Goal: Task Accomplishment & Management: Complete application form

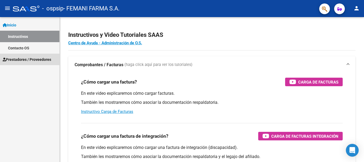
click at [23, 60] on span "Prestadores / Proveedores" at bounding box center [27, 60] width 49 height 6
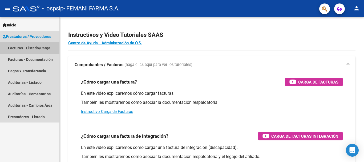
click at [31, 49] on link "Facturas - Listado/Carga" at bounding box center [29, 47] width 59 height 11
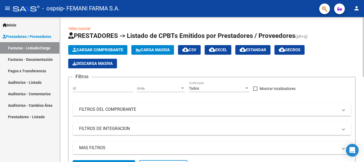
click at [99, 48] on span "Cargar Comprobante" at bounding box center [97, 49] width 51 height 5
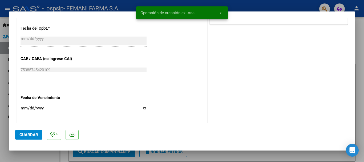
scroll to position [293, 0]
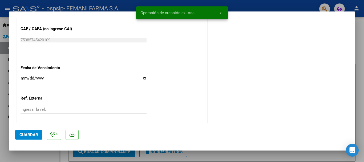
click at [24, 78] on input "Ingresar la fecha" at bounding box center [84, 80] width 126 height 9
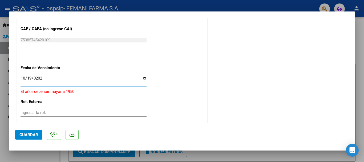
type input "[DATE]"
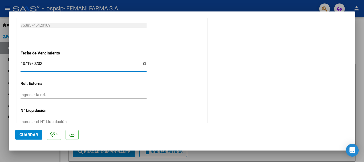
scroll to position [321, 0]
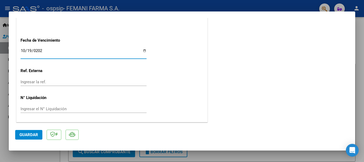
click at [29, 135] on span "Guardar" at bounding box center [28, 134] width 19 height 5
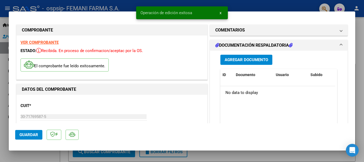
scroll to position [0, 0]
click at [254, 59] on span "Agregar Documento" at bounding box center [246, 60] width 43 height 5
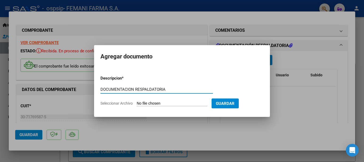
type input "DOCUMENTACION RESPALDATORIA"
type input "C:\fakepath\15445.pdf"
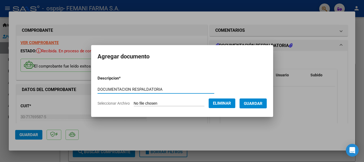
click at [256, 99] on button "Guardar" at bounding box center [253, 103] width 27 height 10
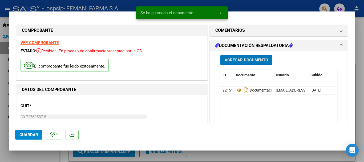
click at [30, 135] on span "Guardar" at bounding box center [28, 134] width 19 height 5
click at [220, 13] on span "x" at bounding box center [221, 12] width 2 height 5
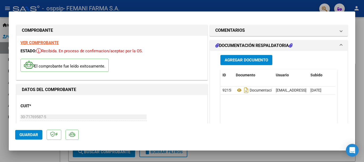
click at [220, 7] on div at bounding box center [182, 81] width 364 height 162
type input "$ 0,00"
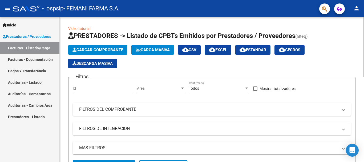
click at [99, 48] on span "Cargar Comprobante" at bounding box center [97, 49] width 51 height 5
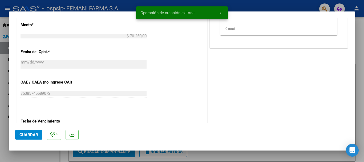
scroll to position [293, 0]
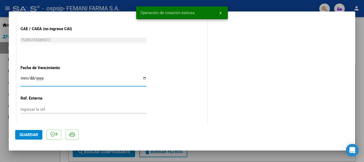
click at [23, 79] on input "Ingresar la fecha" at bounding box center [84, 80] width 126 height 9
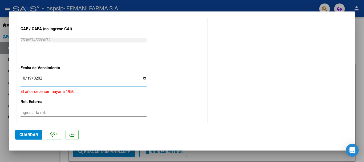
type input "[DATE]"
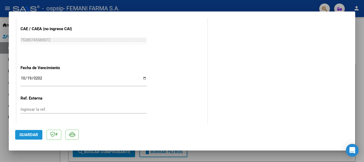
click at [28, 133] on span "Guardar" at bounding box center [28, 134] width 19 height 5
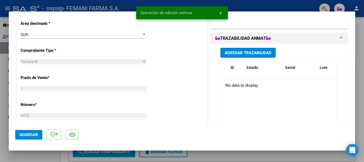
scroll to position [0, 0]
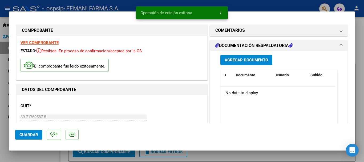
click at [261, 57] on button "Agregar Documento" at bounding box center [246, 60] width 52 height 10
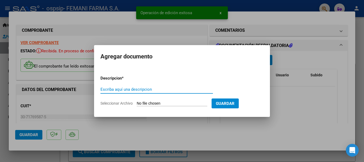
paste input "DOCUMENTACION RESPALDATORIA"
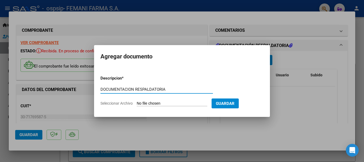
type input "DOCUMENTACION RESPALDATORIA"
type input "C:\fakepath\15989.pdf"
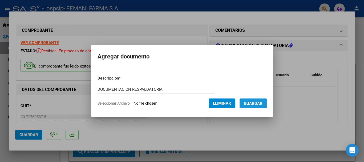
click at [257, 104] on span "Guardar" at bounding box center [253, 103] width 19 height 5
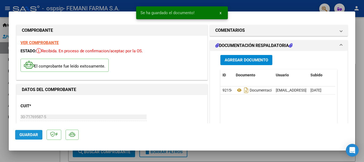
click at [18, 134] on button "Guardar" at bounding box center [28, 135] width 27 height 10
click at [220, 12] on span "x" at bounding box center [221, 12] width 2 height 5
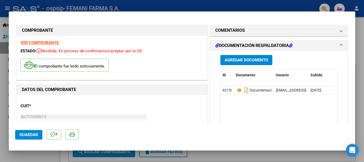
click at [219, 7] on div at bounding box center [182, 81] width 364 height 162
type input "$ 0,00"
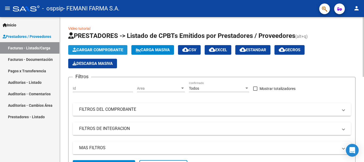
click at [110, 49] on span "Cargar Comprobante" at bounding box center [97, 49] width 51 height 5
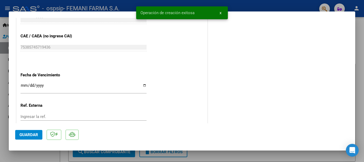
scroll to position [320, 0]
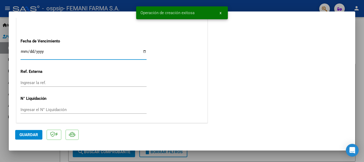
click at [25, 49] on input "Ingresar la fecha" at bounding box center [84, 53] width 126 height 9
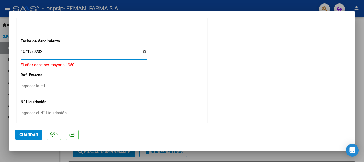
type input "[DATE]"
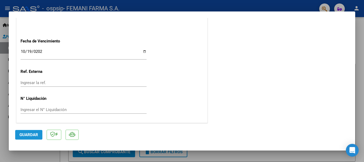
click at [36, 134] on span "Guardar" at bounding box center [28, 134] width 19 height 5
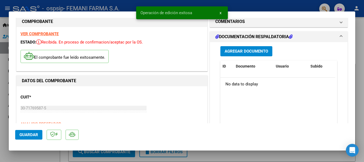
scroll to position [0, 0]
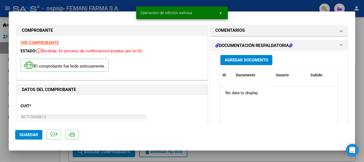
click at [252, 58] on span "Agregar Documento" at bounding box center [246, 60] width 43 height 5
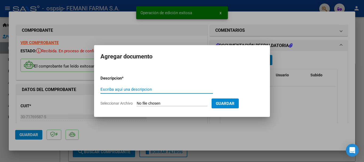
paste input "DOCUMENTACION RESPALDATORIA"
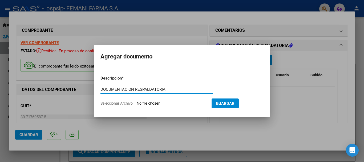
type input "DOCUMENTACION RESPALDATORIA"
type input "C:\fakepath\16100.pdf"
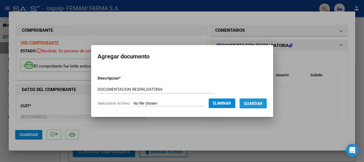
click at [257, 103] on span "Guardar" at bounding box center [253, 103] width 19 height 5
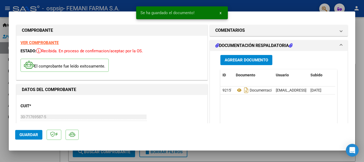
click at [31, 129] on mat-dialog-actions "Guardar" at bounding box center [182, 133] width 334 height 21
click at [32, 132] on span "Guardar" at bounding box center [28, 134] width 19 height 5
click at [220, 11] on span "x" at bounding box center [221, 12] width 2 height 5
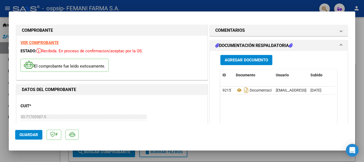
click at [219, 6] on div at bounding box center [182, 81] width 364 height 162
type input "$ 0,00"
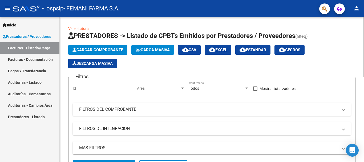
click at [107, 50] on span "Cargar Comprobante" at bounding box center [97, 49] width 51 height 5
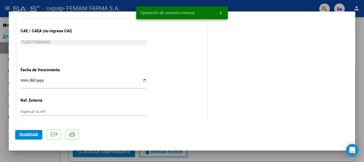
scroll to position [293, 0]
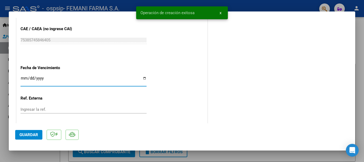
click at [23, 79] on input "Ingresar la fecha" at bounding box center [84, 80] width 126 height 9
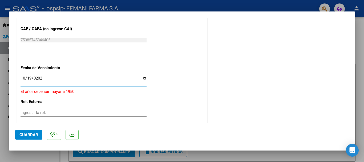
type input "[DATE]"
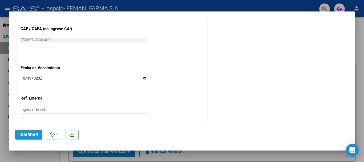
click at [34, 132] on button "Guardar" at bounding box center [28, 135] width 27 height 10
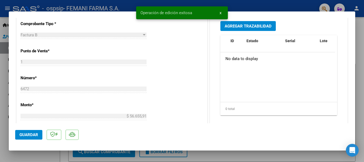
scroll to position [27, 0]
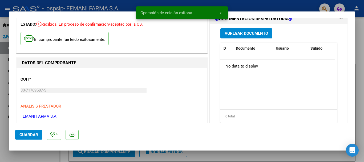
click at [250, 32] on span "Agregar Documento" at bounding box center [246, 33] width 43 height 5
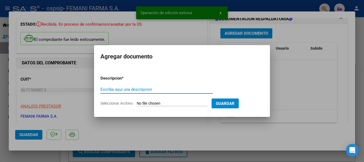
paste input "DOCUMENTACION RESPALDATORIA"
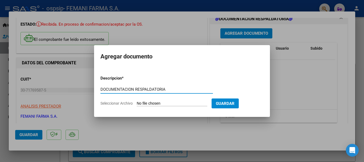
type input "DOCUMENTACION RESPALDATORIA"
type input "C:\fakepath\16168.pdf"
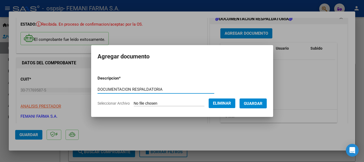
click at [261, 104] on span "Guardar" at bounding box center [253, 103] width 19 height 5
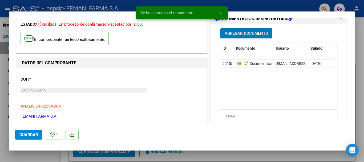
click at [24, 136] on span "Guardar" at bounding box center [28, 134] width 19 height 5
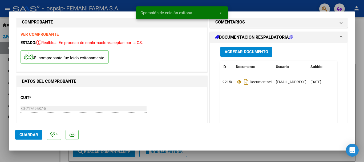
scroll to position [0, 0]
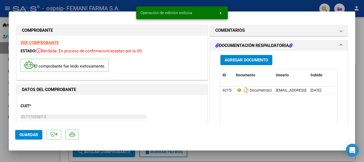
click at [221, 13] on span "x" at bounding box center [221, 12] width 2 height 5
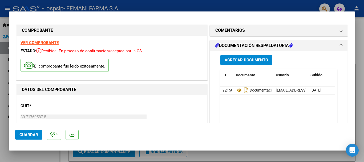
drag, startPoint x: 218, startPoint y: 6, endPoint x: 219, endPoint y: 3, distance: 2.8
click at [219, 5] on div at bounding box center [182, 81] width 364 height 162
type input "$ 0,00"
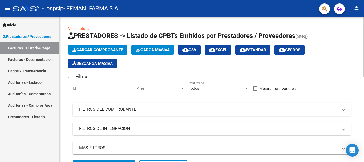
click at [107, 50] on span "Cargar Comprobante" at bounding box center [97, 49] width 51 height 5
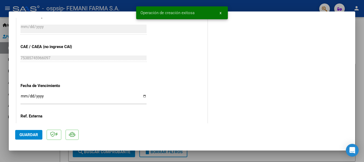
scroll to position [320, 0]
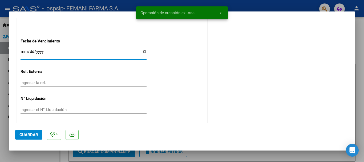
click at [23, 51] on input "Ingresar la fecha" at bounding box center [84, 53] width 126 height 9
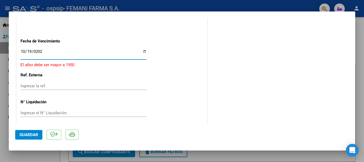
type input "[DATE]"
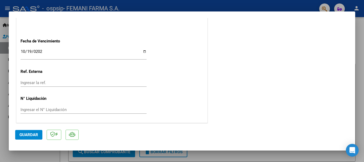
scroll to position [321, 0]
click at [32, 132] on span "Guardar" at bounding box center [28, 134] width 19 height 5
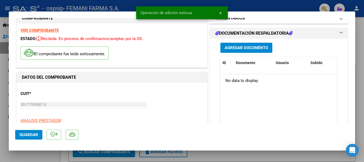
scroll to position [0, 0]
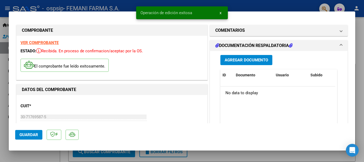
click at [252, 63] on button "Agregar Documento" at bounding box center [246, 60] width 52 height 10
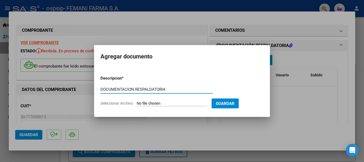
type input "DOCUMENTACION RESPALDATORIA"
type input "C:\fakepath\16170.pdf"
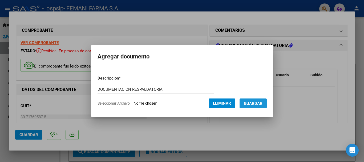
click at [263, 104] on span "Guardar" at bounding box center [253, 103] width 19 height 5
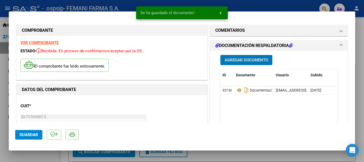
click at [33, 135] on span "Guardar" at bounding box center [28, 134] width 19 height 5
click at [221, 11] on button "x" at bounding box center [220, 13] width 10 height 10
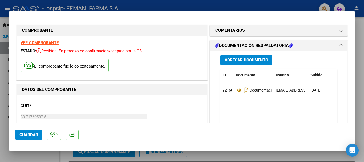
click at [219, 5] on div at bounding box center [182, 81] width 364 height 162
type input "$ 0,00"
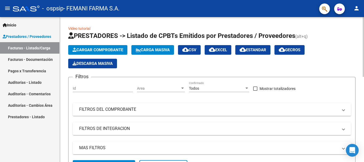
click at [114, 49] on span "Cargar Comprobante" at bounding box center [97, 49] width 51 height 5
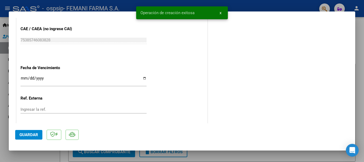
scroll to position [320, 0]
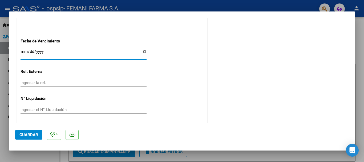
click at [22, 54] on input "Ingresar la fecha" at bounding box center [84, 53] width 126 height 9
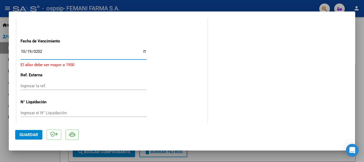
type input "[DATE]"
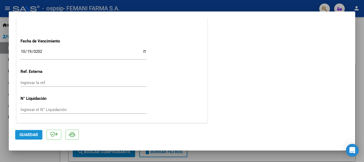
click at [34, 136] on span "Guardar" at bounding box center [28, 134] width 19 height 5
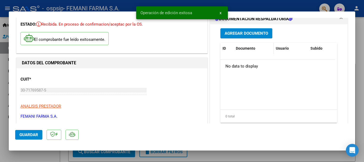
scroll to position [0, 0]
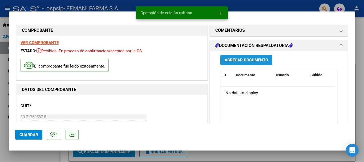
click at [247, 57] on button "Agregar Documento" at bounding box center [246, 60] width 52 height 10
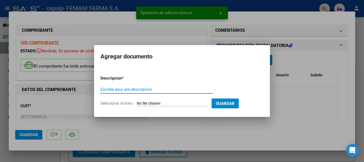
paste input "DOCUMENTACION RESPALDATORIA"
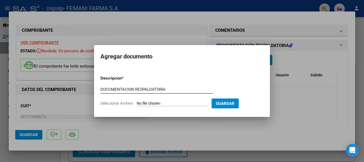
type input "DOCUMENTACION RESPALDATORIA"
type input "C:\fakepath\16172.pdf"
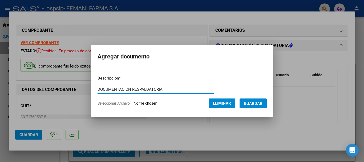
click at [259, 104] on span "Guardar" at bounding box center [253, 103] width 19 height 5
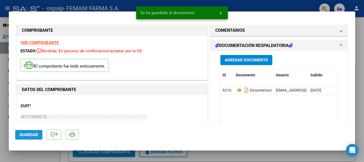
click at [27, 137] on button "Guardar" at bounding box center [28, 135] width 27 height 10
click at [219, 13] on button "x" at bounding box center [220, 13] width 10 height 10
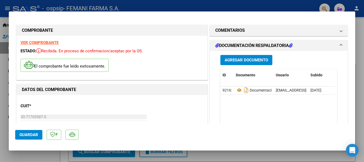
click at [219, 9] on div at bounding box center [182, 81] width 364 height 162
type input "$ 0,00"
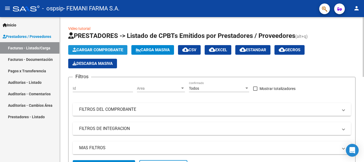
click at [91, 51] on span "Cargar Comprobante" at bounding box center [97, 49] width 51 height 5
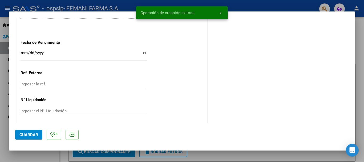
scroll to position [320, 0]
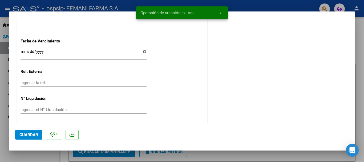
click at [25, 51] on input "Ingresar la fecha" at bounding box center [84, 53] width 126 height 9
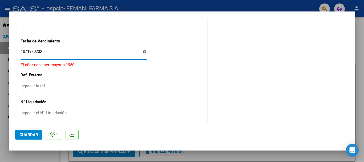
type input "[DATE]"
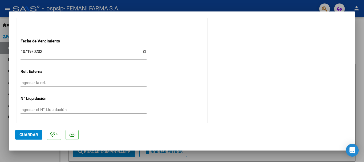
scroll to position [321, 0]
click at [30, 136] on span "Guardar" at bounding box center [28, 134] width 19 height 5
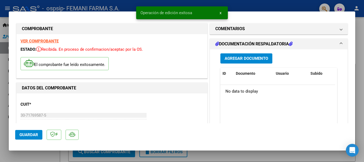
scroll to position [0, 0]
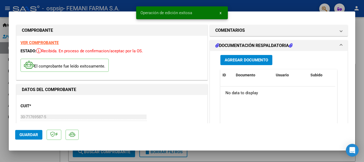
click at [251, 60] on span "Agregar Documento" at bounding box center [246, 60] width 43 height 5
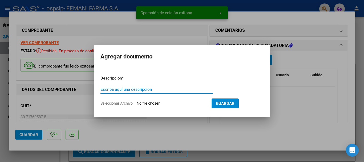
paste input "DOCUMENTACION RESPALDATORIA"
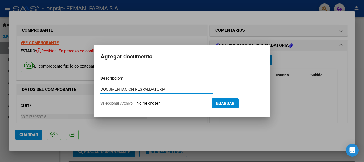
type input "DOCUMENTACION RESPALDATORIA"
type input "C:\fakepath\16180.pdf"
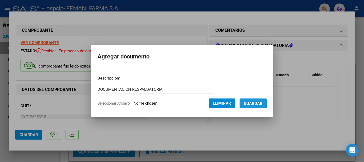
click at [263, 103] on span "Guardar" at bounding box center [253, 103] width 19 height 5
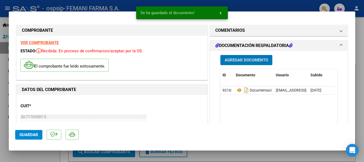
click at [36, 134] on span "Guardar" at bounding box center [28, 134] width 19 height 5
drag, startPoint x: 220, startPoint y: 12, endPoint x: 221, endPoint y: 8, distance: 3.9
click at [220, 11] on span "x" at bounding box center [221, 12] width 2 height 5
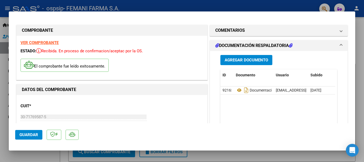
click at [221, 8] on div at bounding box center [182, 81] width 364 height 162
type input "$ 0,00"
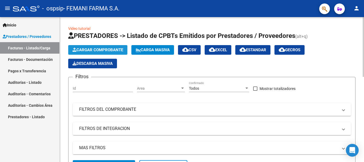
click at [109, 51] on span "Cargar Comprobante" at bounding box center [97, 49] width 51 height 5
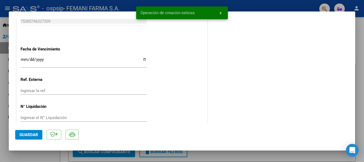
scroll to position [320, 0]
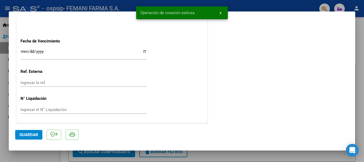
click at [24, 52] on input "Ingresar la fecha" at bounding box center [84, 53] width 126 height 9
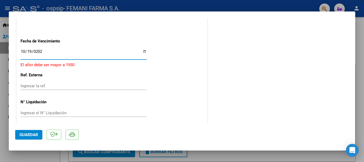
type input "[DATE]"
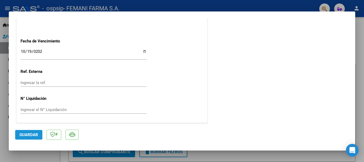
click at [35, 133] on span "Guardar" at bounding box center [28, 134] width 19 height 5
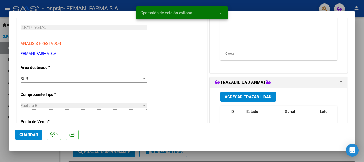
scroll to position [0, 0]
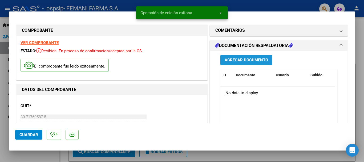
click at [232, 59] on span "Agregar Documento" at bounding box center [246, 60] width 43 height 5
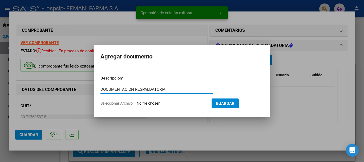
type input "DOCUMENTACION RESPALDATORIA"
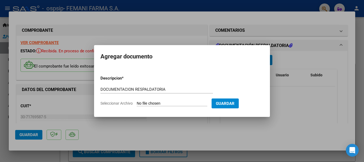
type input "C:\fakepath\16181.pdf"
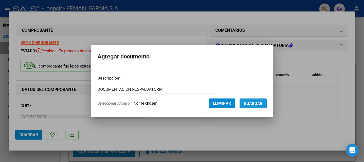
click at [261, 102] on span "Guardar" at bounding box center [253, 103] width 19 height 5
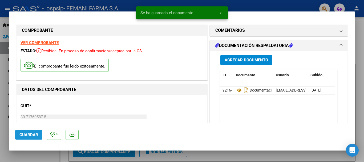
click at [26, 134] on span "Guardar" at bounding box center [28, 134] width 19 height 5
click at [222, 14] on button "x" at bounding box center [220, 13] width 10 height 10
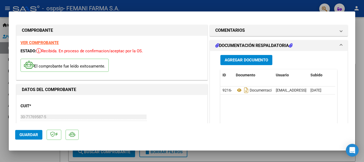
click at [222, 4] on div at bounding box center [182, 81] width 364 height 162
type input "$ 0,00"
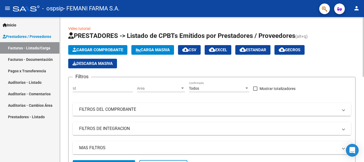
click at [91, 50] on span "Cargar Comprobante" at bounding box center [97, 49] width 51 height 5
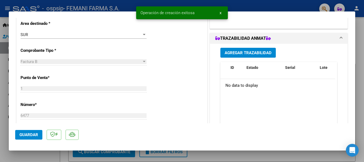
scroll to position [267, 0]
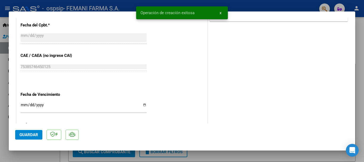
click at [22, 103] on input "Ingresar la fecha" at bounding box center [84, 107] width 126 height 9
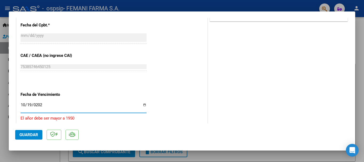
type input "[DATE]"
click at [35, 132] on span "Guardar" at bounding box center [28, 134] width 19 height 5
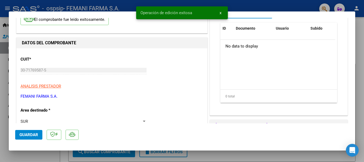
scroll to position [0, 0]
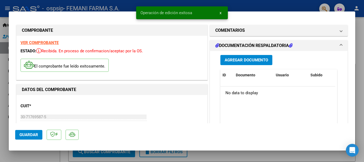
click at [247, 60] on span "Agregar Documento" at bounding box center [246, 60] width 43 height 5
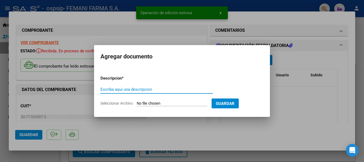
paste input "DOCUMENTACION RESPALDATORIA"
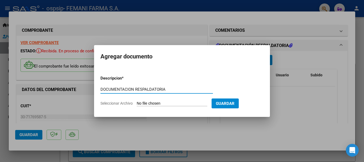
type input "DOCUMENTACION RESPALDATORIA"
type input "C:\fakepath\16280.pdf"
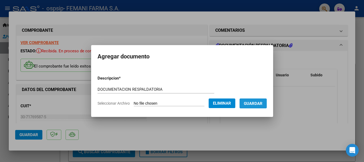
click at [261, 103] on span "Guardar" at bounding box center [253, 103] width 19 height 5
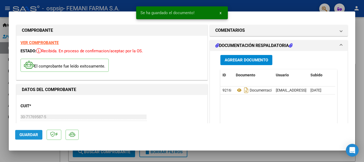
click at [25, 135] on span "Guardar" at bounding box center [28, 134] width 19 height 5
click at [221, 13] on span "x" at bounding box center [221, 12] width 2 height 5
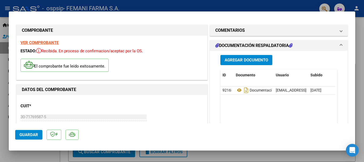
click at [220, 8] on div at bounding box center [182, 81] width 364 height 162
type input "$ 0,00"
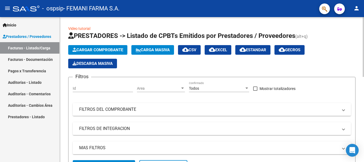
click at [97, 48] on span "Cargar Comprobante" at bounding box center [97, 49] width 51 height 5
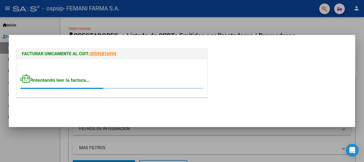
click at [252, 75] on div "FACTURAR UNICAMENTE AL CUIT: 30595816994 Intentando leer la factura..." at bounding box center [182, 73] width 334 height 53
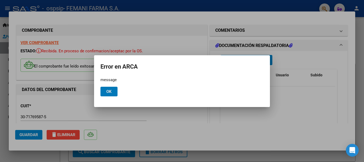
click at [108, 95] on button "Ok" at bounding box center [108, 92] width 17 height 10
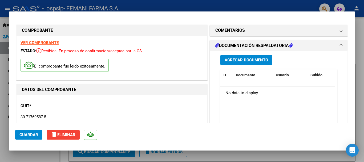
click at [69, 135] on span "delete Eliminar" at bounding box center [63, 134] width 25 height 5
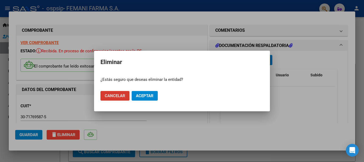
click at [146, 95] on span "Aceptar" at bounding box center [145, 95] width 18 height 5
type input "$ 0,00"
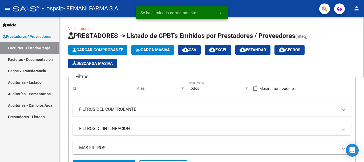
click at [108, 48] on span "Cargar Comprobante" at bounding box center [97, 49] width 51 height 5
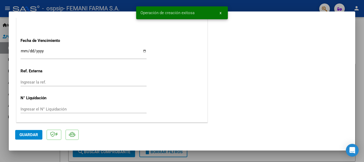
scroll to position [321, 0]
click at [24, 49] on input "Ingresar la fecha" at bounding box center [84, 53] width 126 height 9
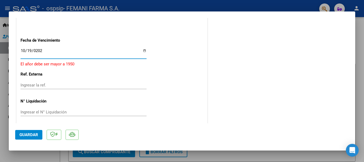
type input "[DATE]"
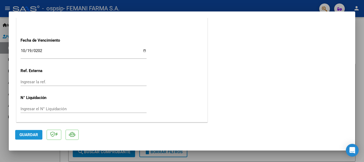
click at [23, 134] on span "Guardar" at bounding box center [28, 134] width 19 height 5
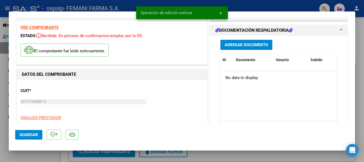
scroll to position [0, 0]
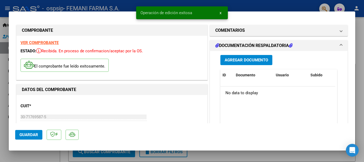
click at [259, 60] on span "Agregar Documento" at bounding box center [246, 60] width 43 height 5
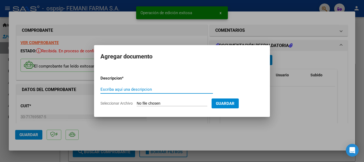
paste input "DOCUMENTACION RESPALDATORIA"
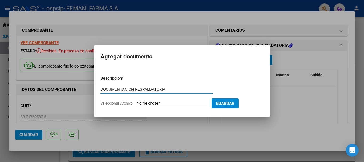
type input "DOCUMENTACION RESPALDATORIA"
type input "C:\fakepath\16463.pdf"
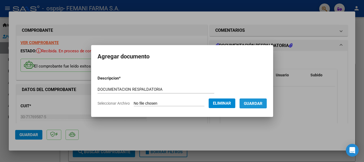
click at [259, 101] on span "Guardar" at bounding box center [253, 103] width 19 height 5
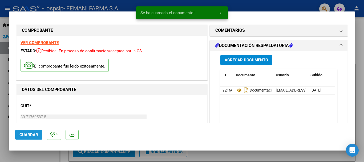
click at [20, 137] on span "Guardar" at bounding box center [28, 134] width 19 height 5
click at [221, 11] on span "x" at bounding box center [221, 12] width 2 height 5
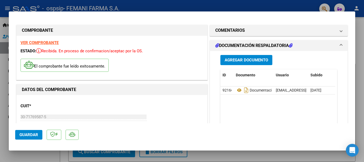
click at [35, 136] on span "Guardar" at bounding box center [28, 134] width 19 height 5
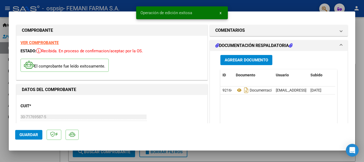
click at [222, 12] on button "x" at bounding box center [220, 13] width 10 height 10
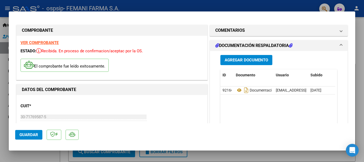
click at [221, 12] on mat-dialog-container "COMPROBANTE VER COMPROBANTE ESTADO: Recibida. En proceso de confirmacion/acepta…" at bounding box center [182, 80] width 346 height 139
click at [221, 7] on div at bounding box center [182, 81] width 364 height 162
type input "$ 0,00"
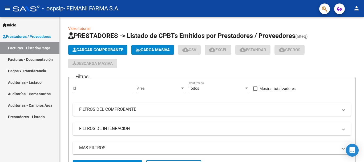
click at [221, 7] on div "- ospsip - FEMANI FARMA S.A." at bounding box center [164, 9] width 302 height 12
